Goal: Navigation & Orientation: Understand site structure

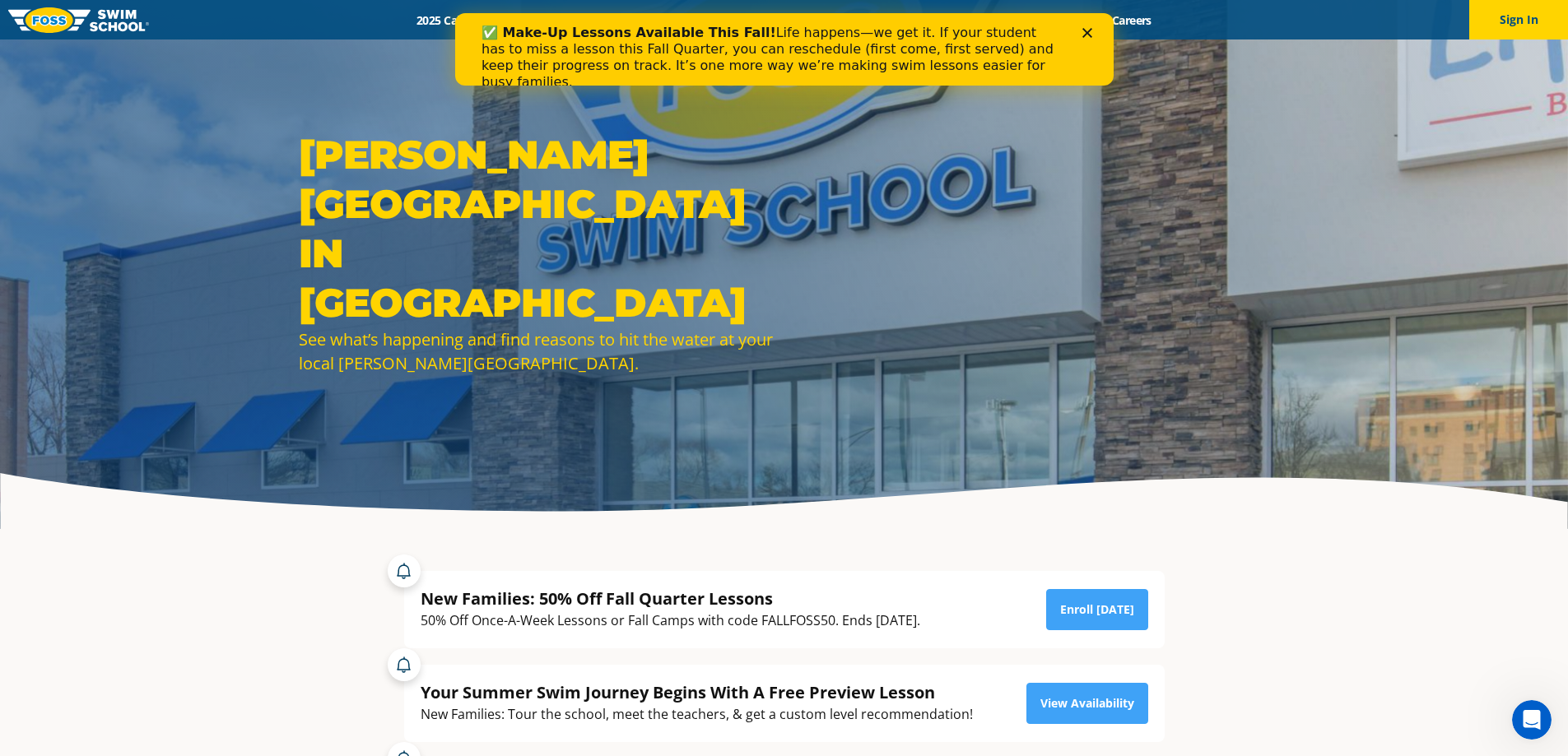
click at [1088, 27] on div "✅ Make-Up Lessons Available This Fall! Life happens—we get it. If your student …" at bounding box center [784, 58] width 658 height 76
click at [1089, 30] on polygon "Close" at bounding box center [1087, 32] width 10 height 10
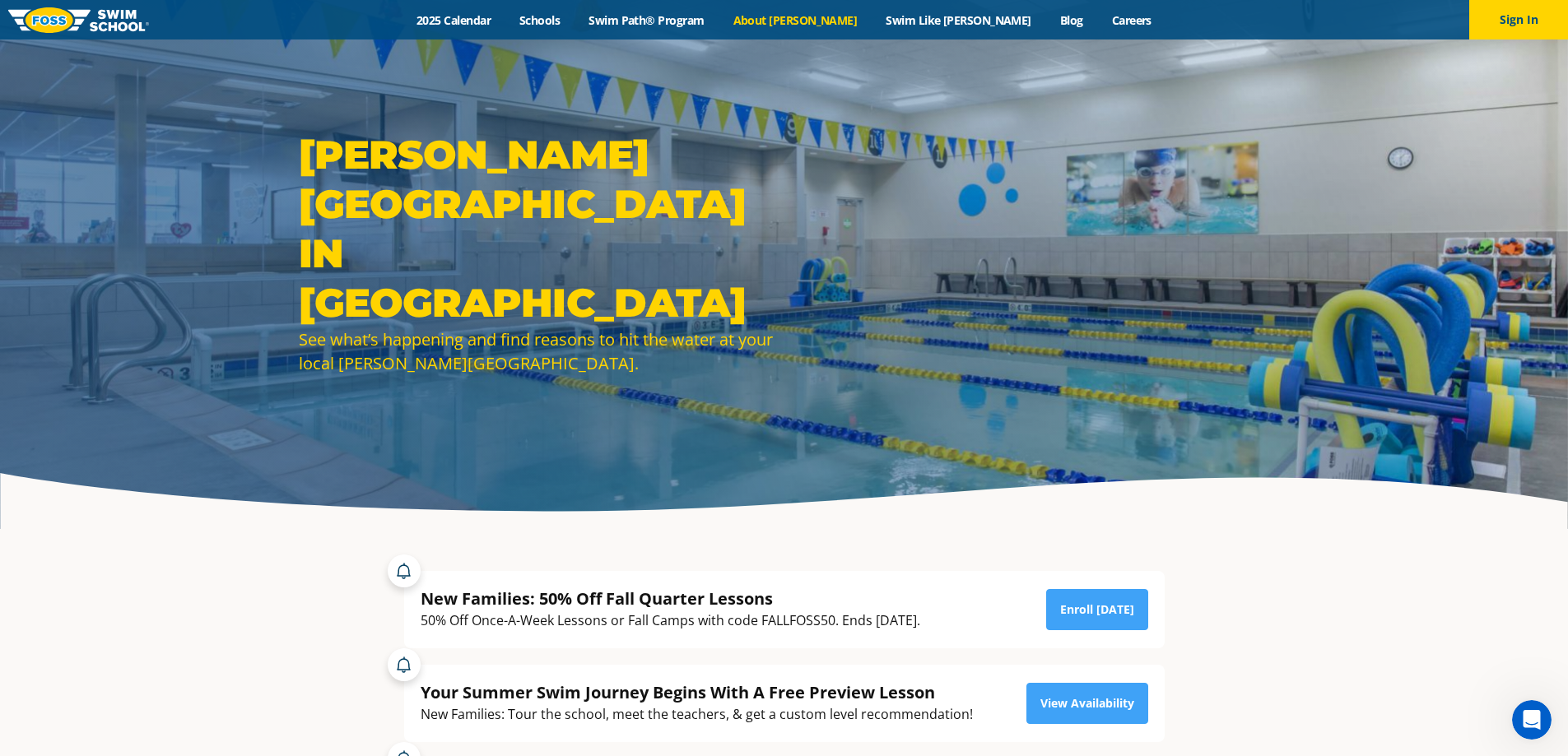
click at [837, 21] on link "About [PERSON_NAME]" at bounding box center [794, 20] width 153 height 15
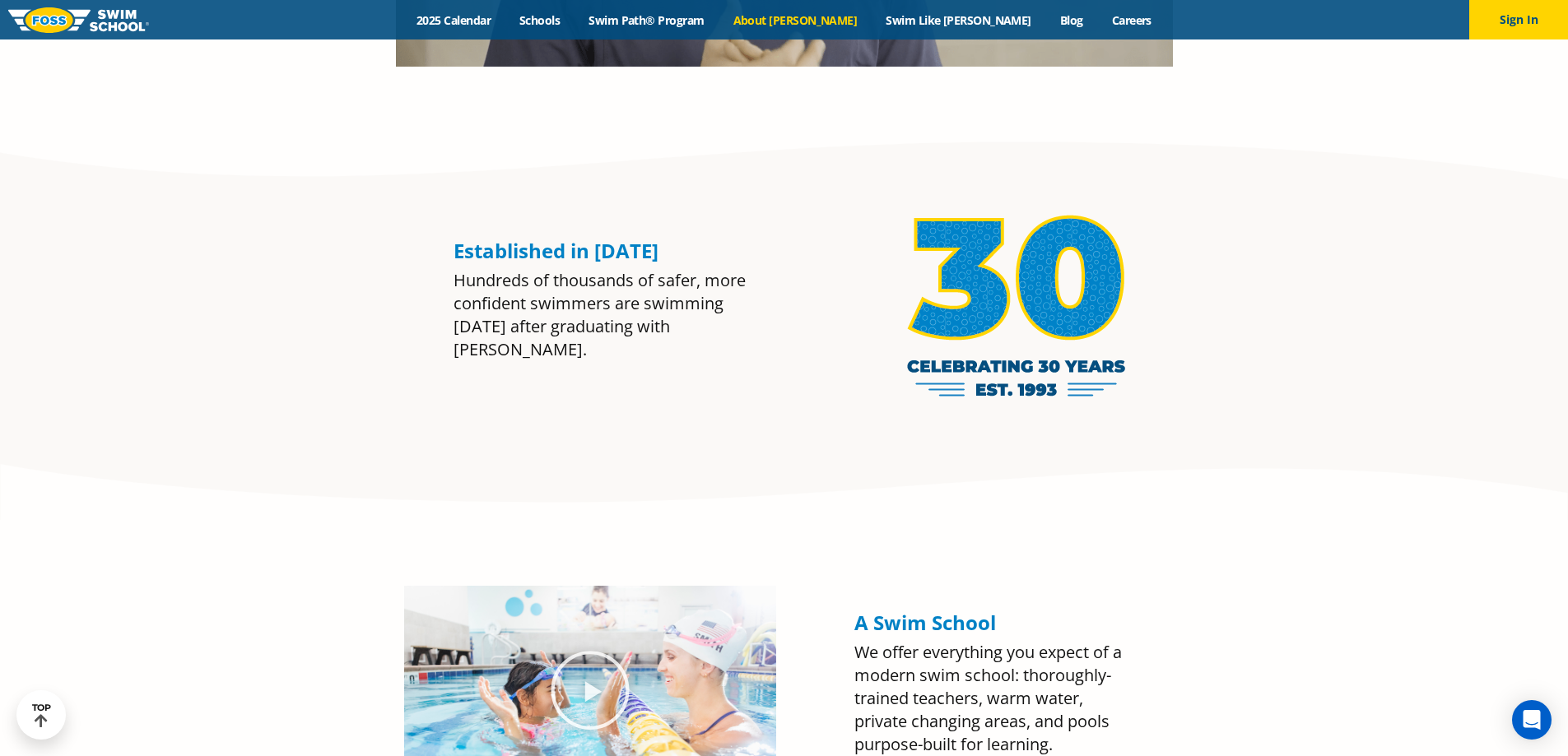
scroll to position [741, 0]
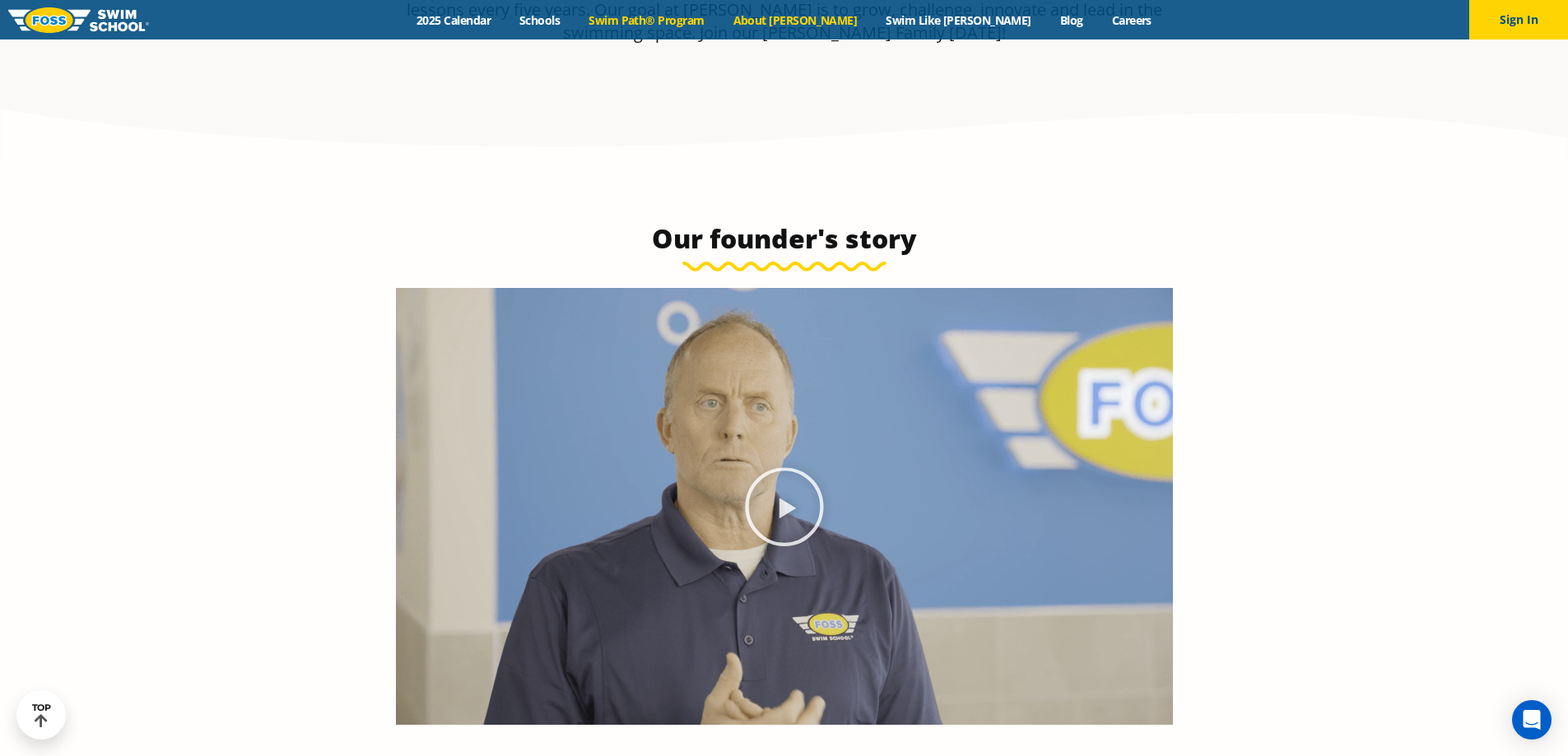
click at [696, 28] on link "Swim Path® Program" at bounding box center [646, 20] width 144 height 15
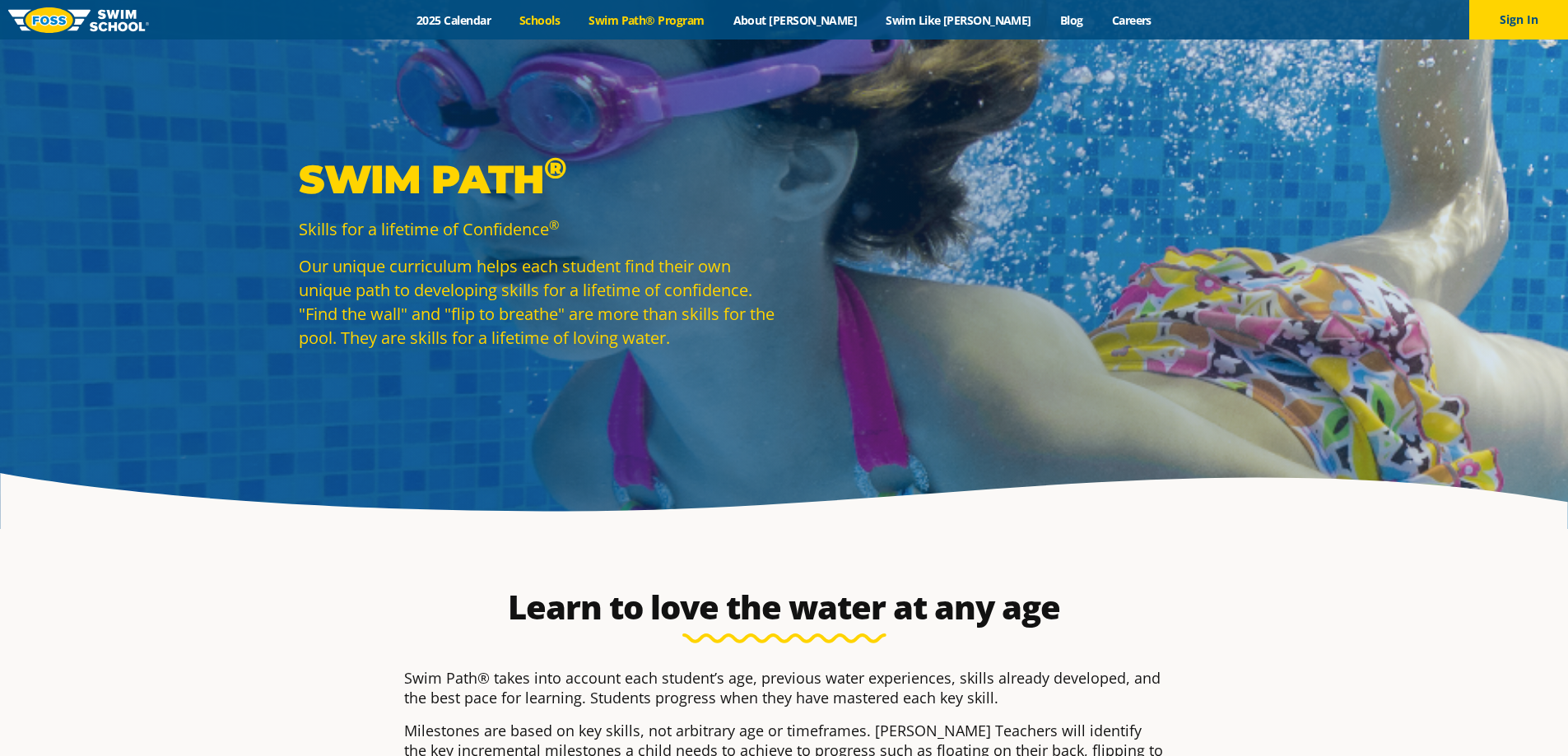
click at [575, 19] on link "Schools" at bounding box center [539, 20] width 69 height 15
